Goal: Find specific page/section: Find specific page/section

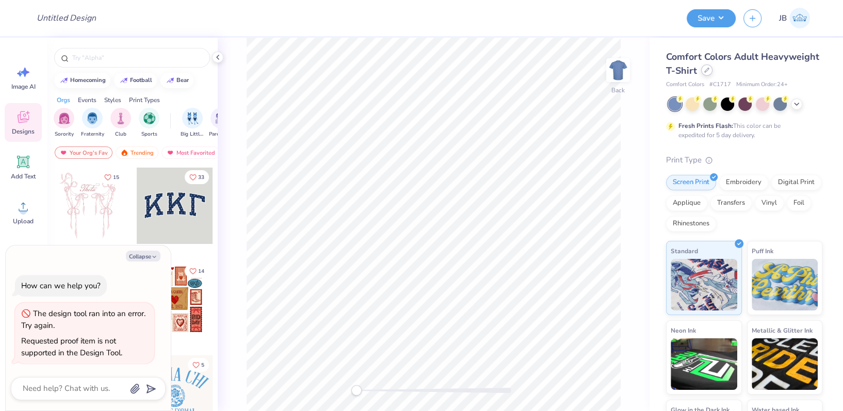
click at [709, 72] on icon at bounding box center [706, 70] width 5 height 5
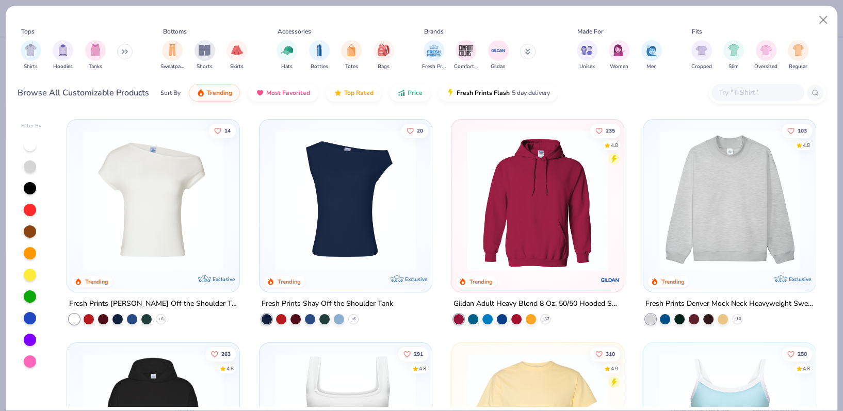
type textarea "x"
click at [775, 94] on input "text" at bounding box center [757, 93] width 79 height 12
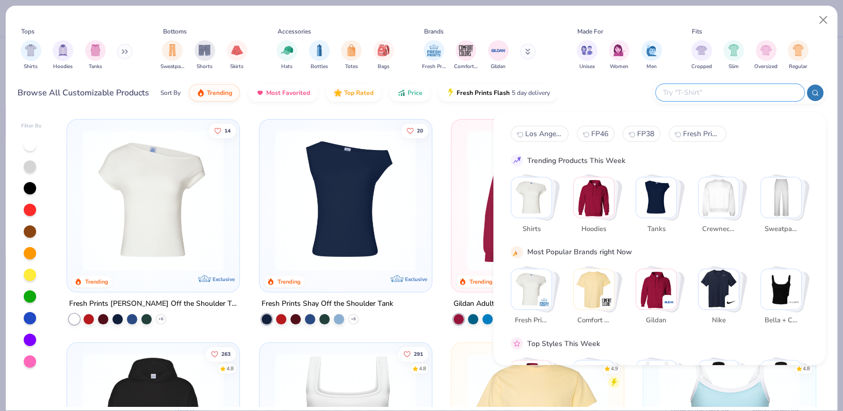
paste input "UltraClub 8420L"
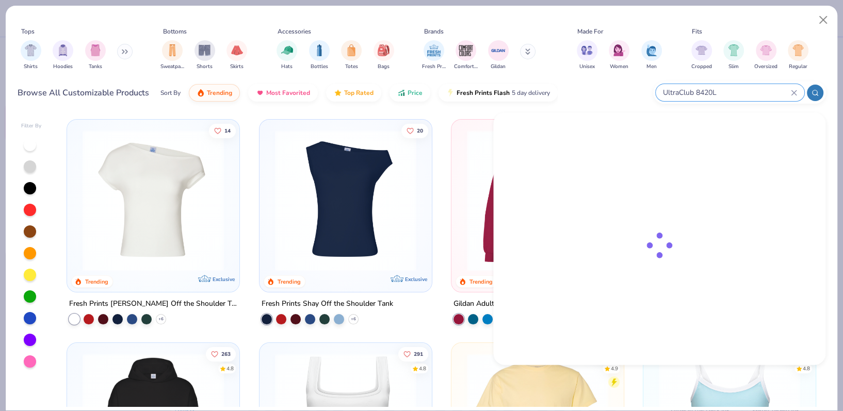
type input "UltraClub 8420L"
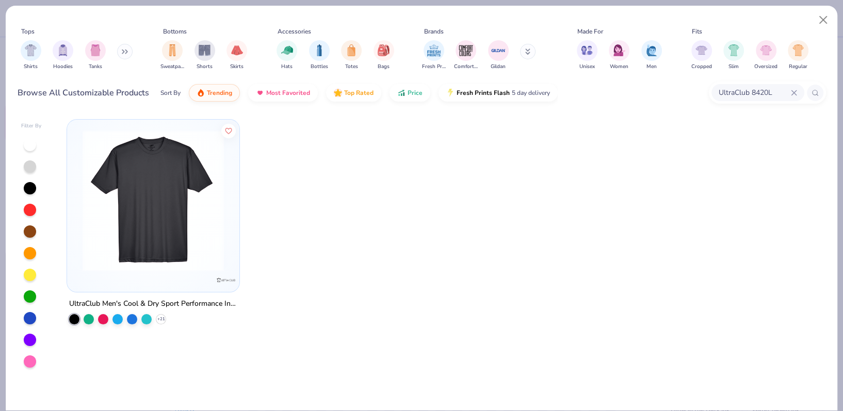
click at [165, 251] on img at bounding box center [153, 200] width 152 height 141
type textarea "x"
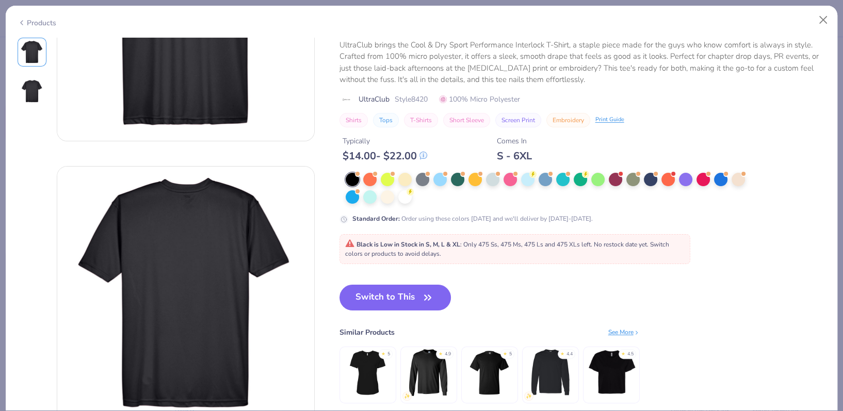
scroll to position [275, 0]
